Goal: Transaction & Acquisition: Purchase product/service

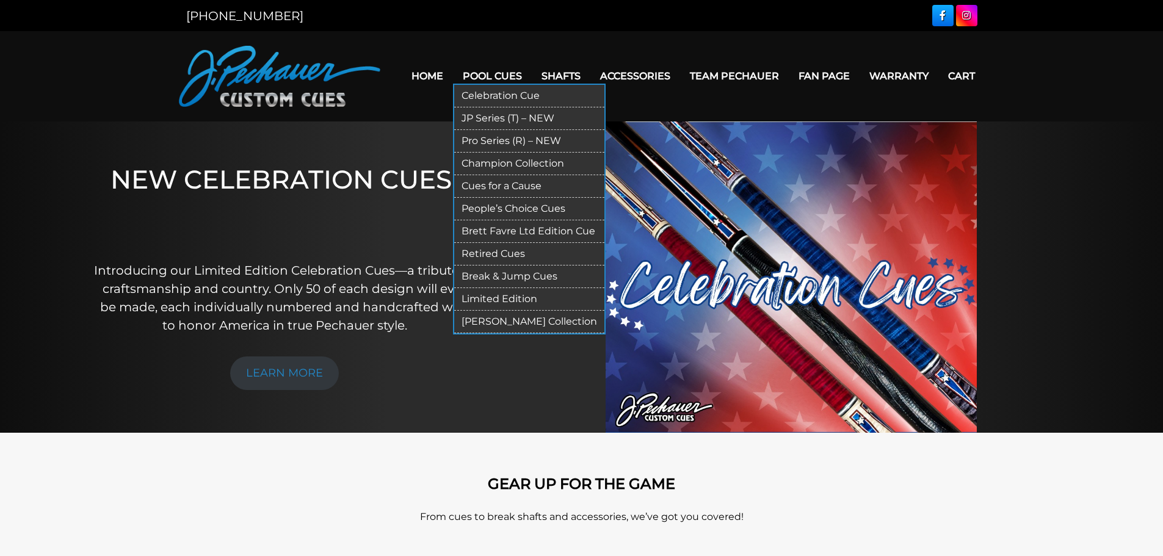
click at [505, 121] on link "JP Series (T) – NEW" at bounding box center [529, 118] width 150 height 23
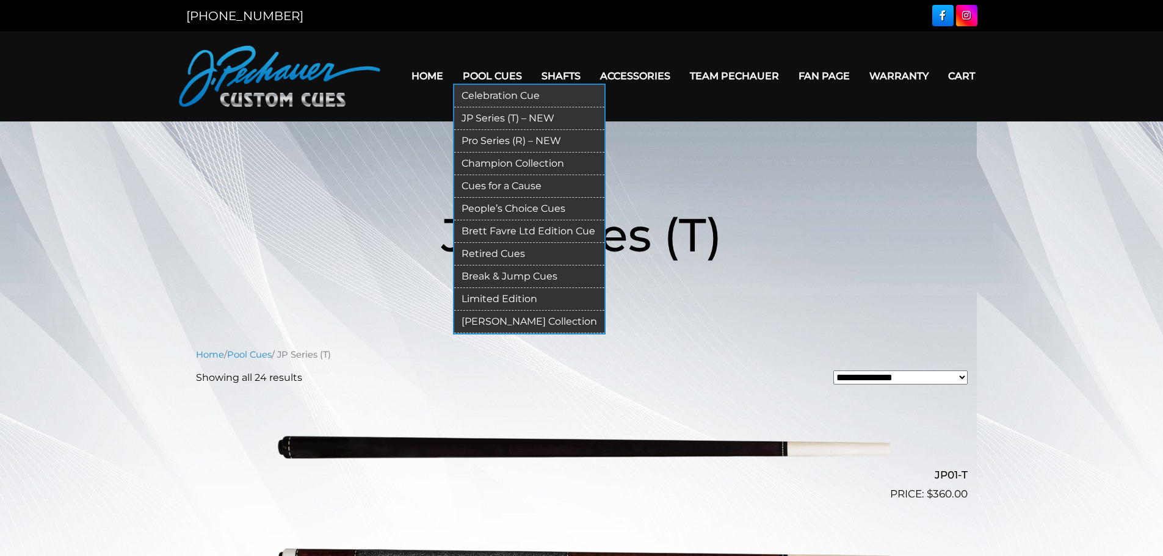
click at [488, 139] on link "Pro Series (R) – NEW" at bounding box center [529, 141] width 150 height 23
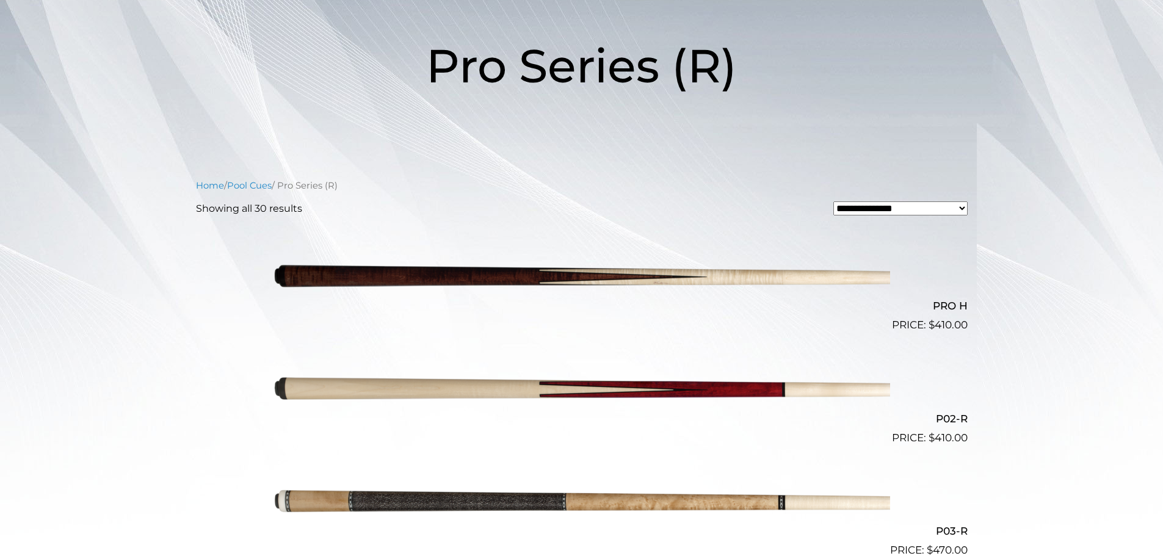
scroll to position [157, 0]
